Goal: Task Accomplishment & Management: Use online tool/utility

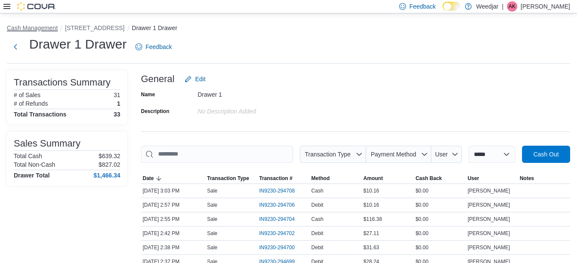
click at [43, 29] on button "Cash Management" at bounding box center [32, 27] width 51 height 7
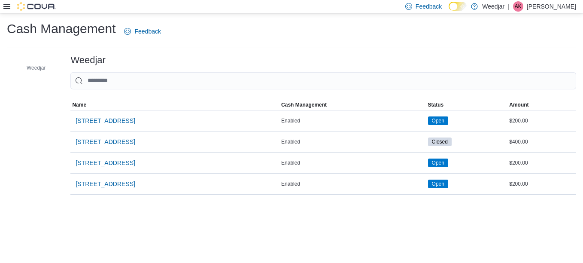
click at [9, 9] on icon at bounding box center [6, 6] width 7 height 5
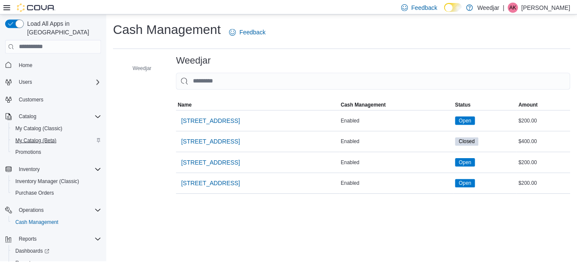
scroll to position [22, 0]
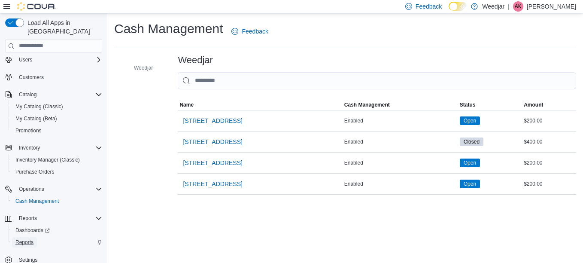
click at [14, 237] on link "Reports" at bounding box center [24, 242] width 25 height 10
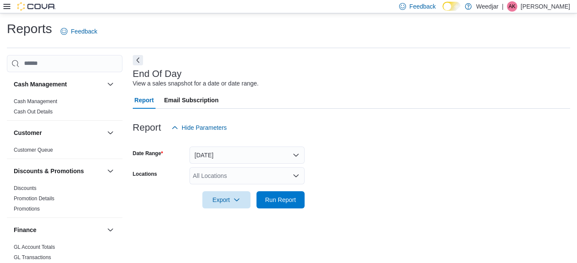
scroll to position [13, 0]
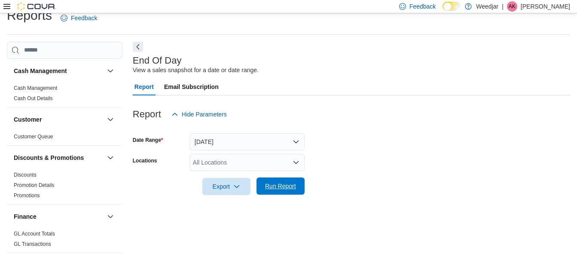
click at [271, 186] on span "Run Report" at bounding box center [280, 186] width 31 height 9
